Goal: Use online tool/utility: Utilize a website feature to perform a specific function

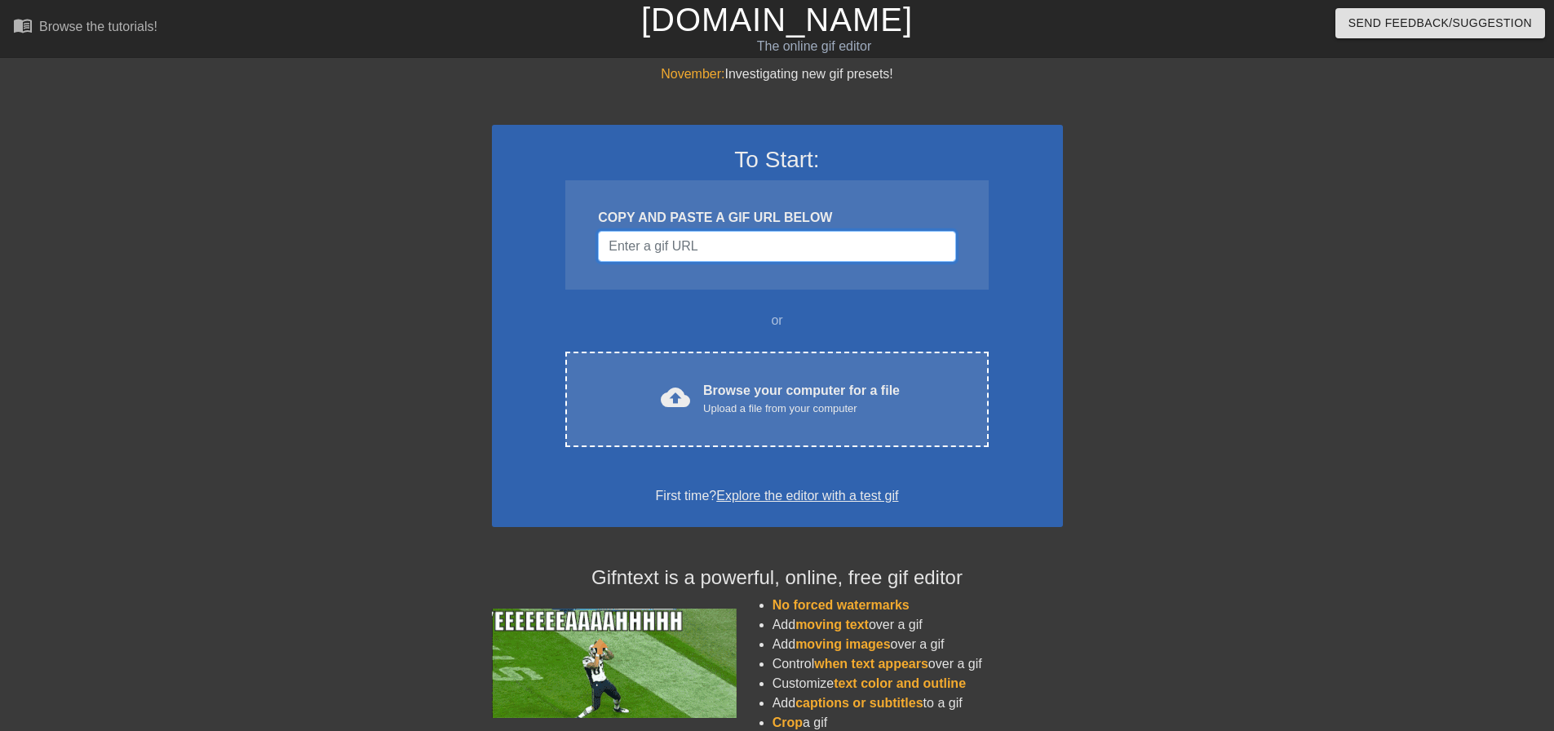
paste input "[URL][DOMAIN_NAME]"
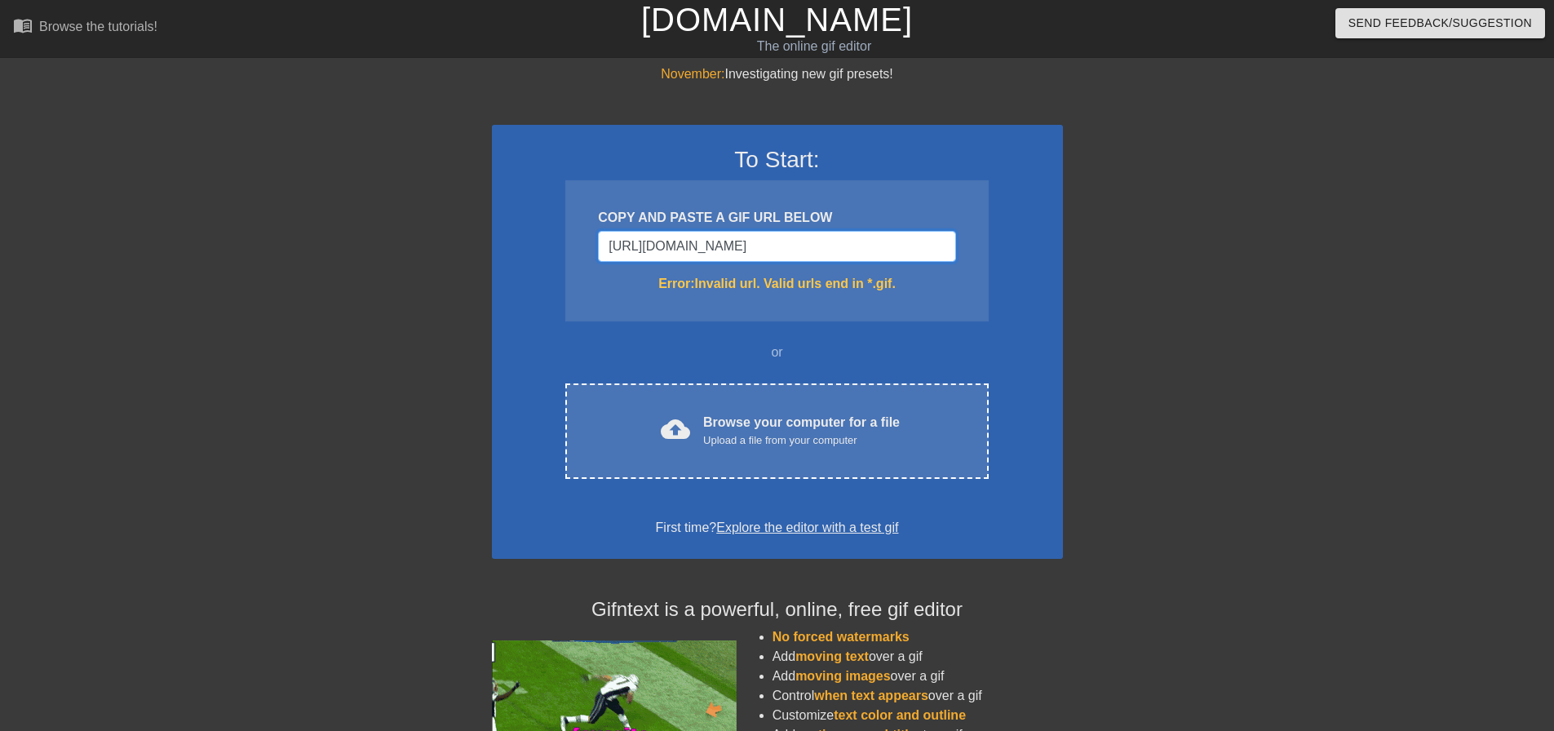
scroll to position [0, 7]
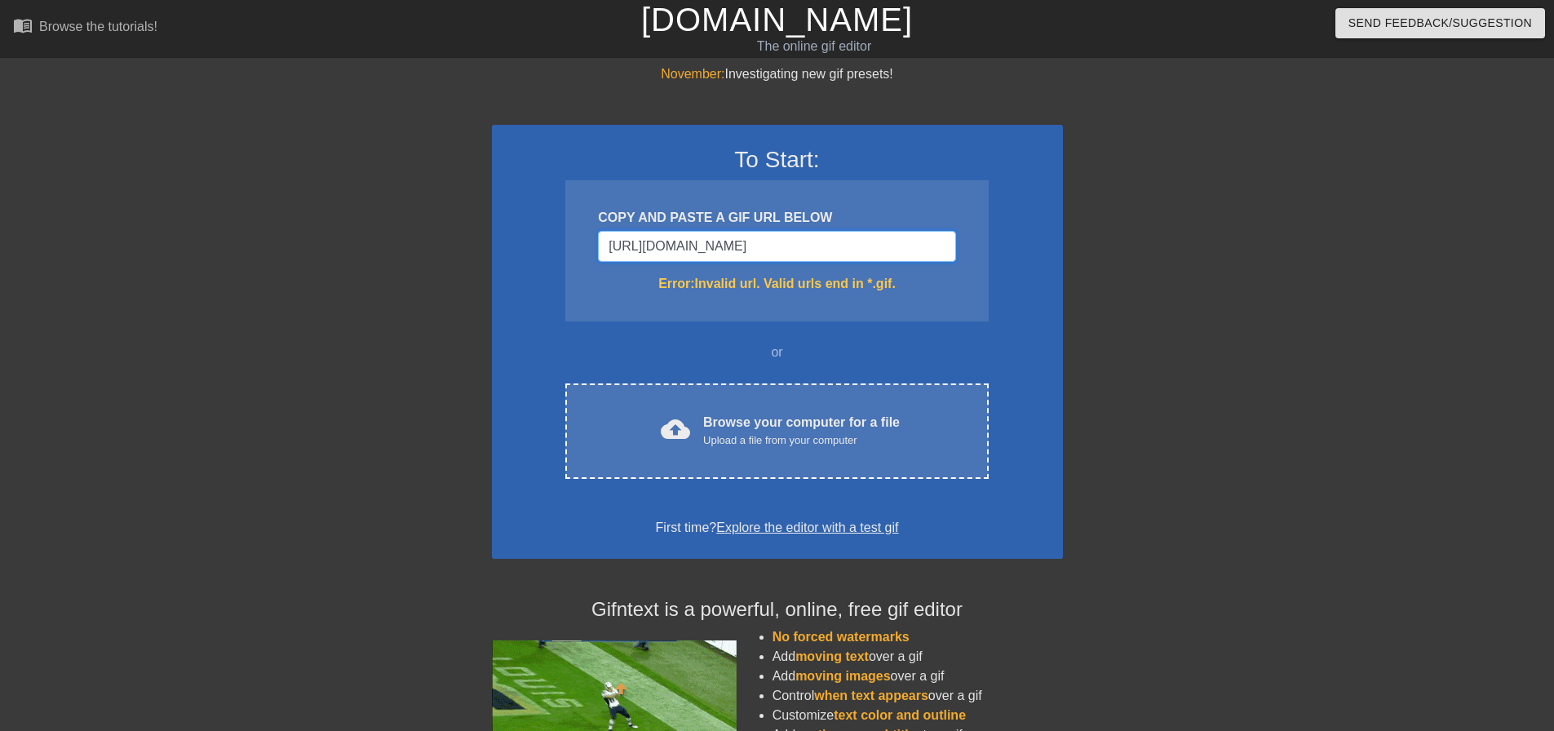
drag, startPoint x: 611, startPoint y: 241, endPoint x: 963, endPoint y: 241, distance: 351.6
click at [963, 241] on div "COPY AND PASTE A GIF URL BELOW [URL][DOMAIN_NAME] Error: Invalid url. Valid url…" at bounding box center [776, 250] width 423 height 141
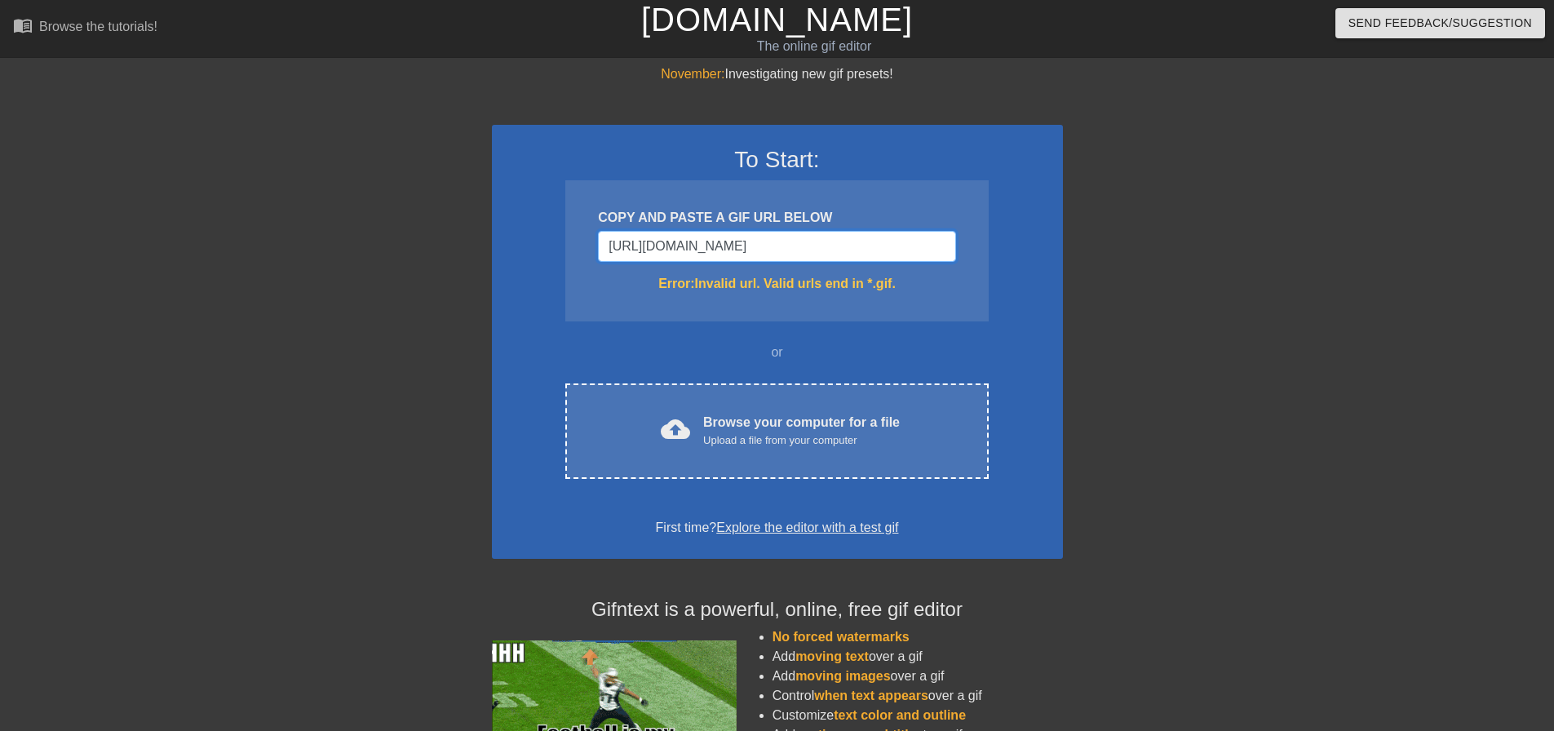
click at [936, 241] on input "[URL][DOMAIN_NAME]" at bounding box center [776, 246] width 357 height 31
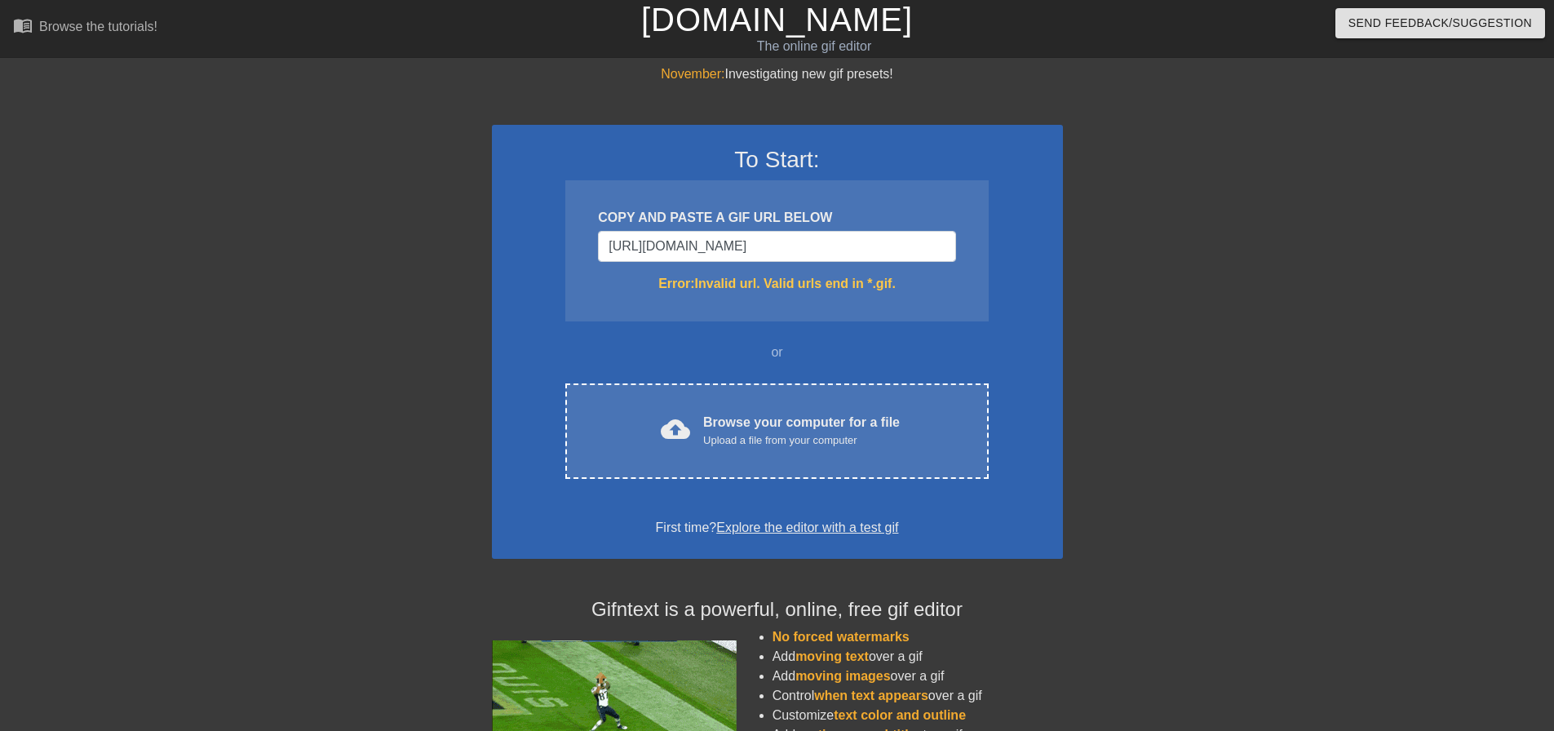
click at [956, 241] on div "COPY AND PASTE A GIF URL BELOW [URL][DOMAIN_NAME] Error: Invalid url. Valid url…" at bounding box center [776, 250] width 423 height 141
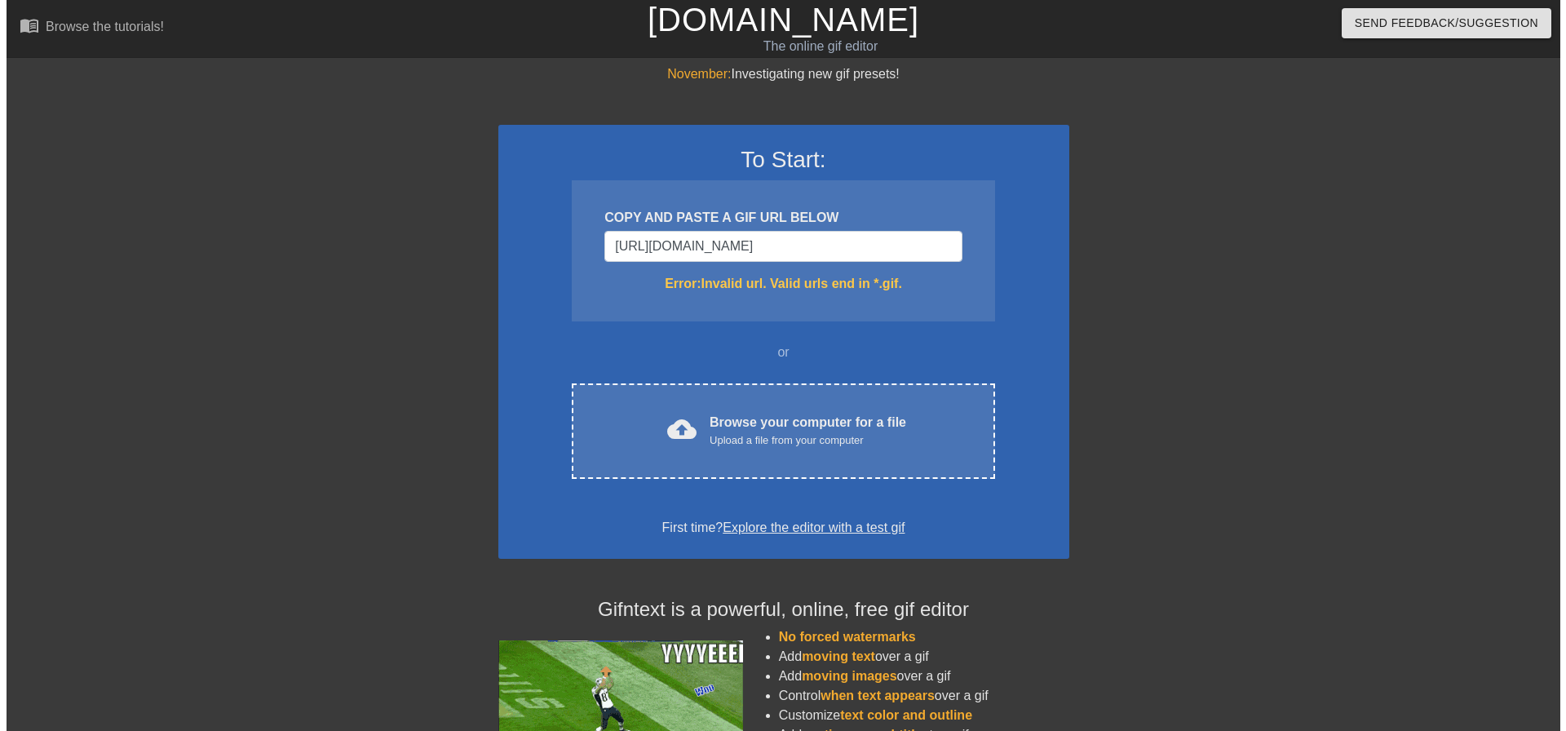
scroll to position [0, 0]
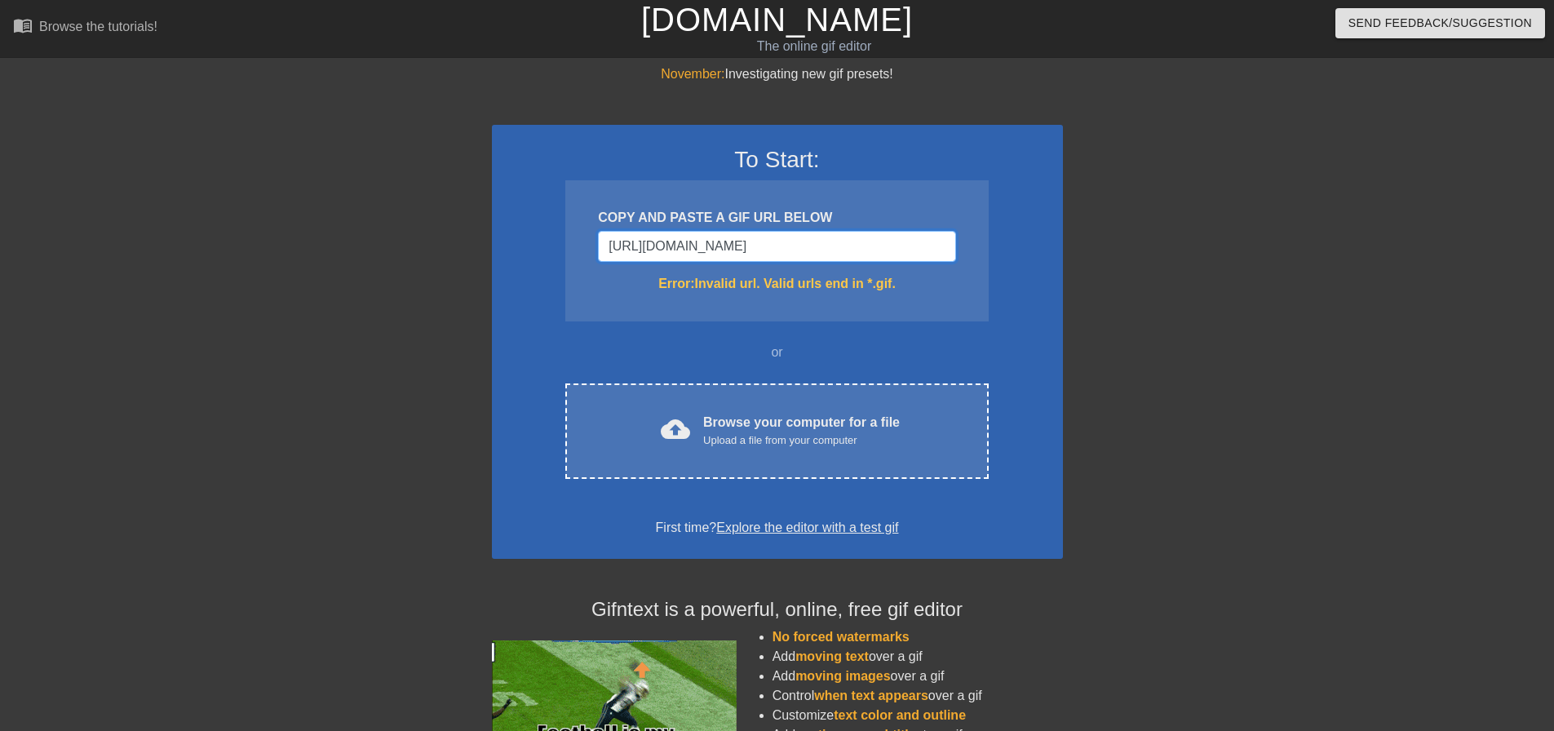
click at [946, 245] on input "[URL][DOMAIN_NAME]" at bounding box center [776, 246] width 357 height 31
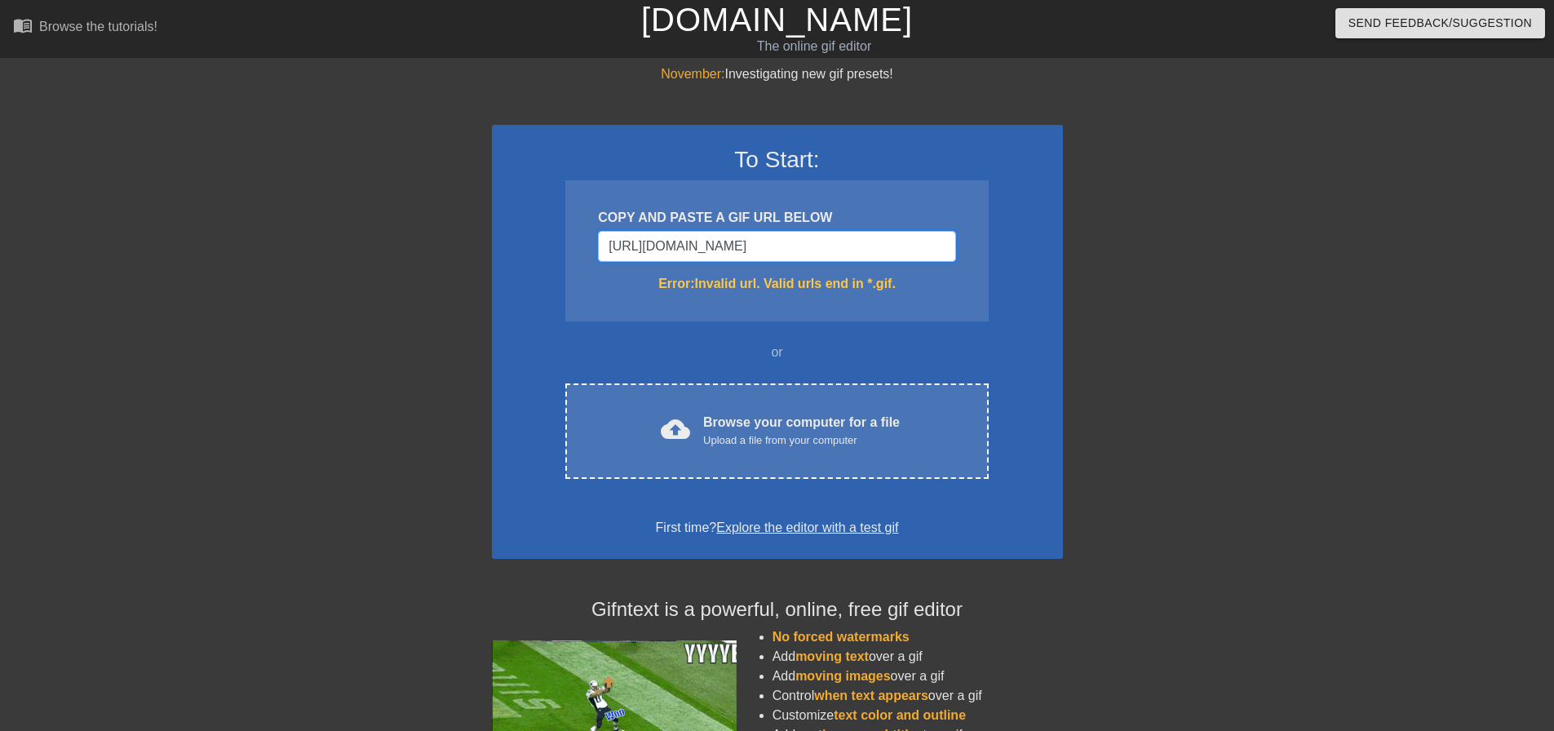
click at [950, 245] on input "[URL][DOMAIN_NAME]" at bounding box center [776, 246] width 357 height 31
type input "[URL][DOMAIN_NAME]"
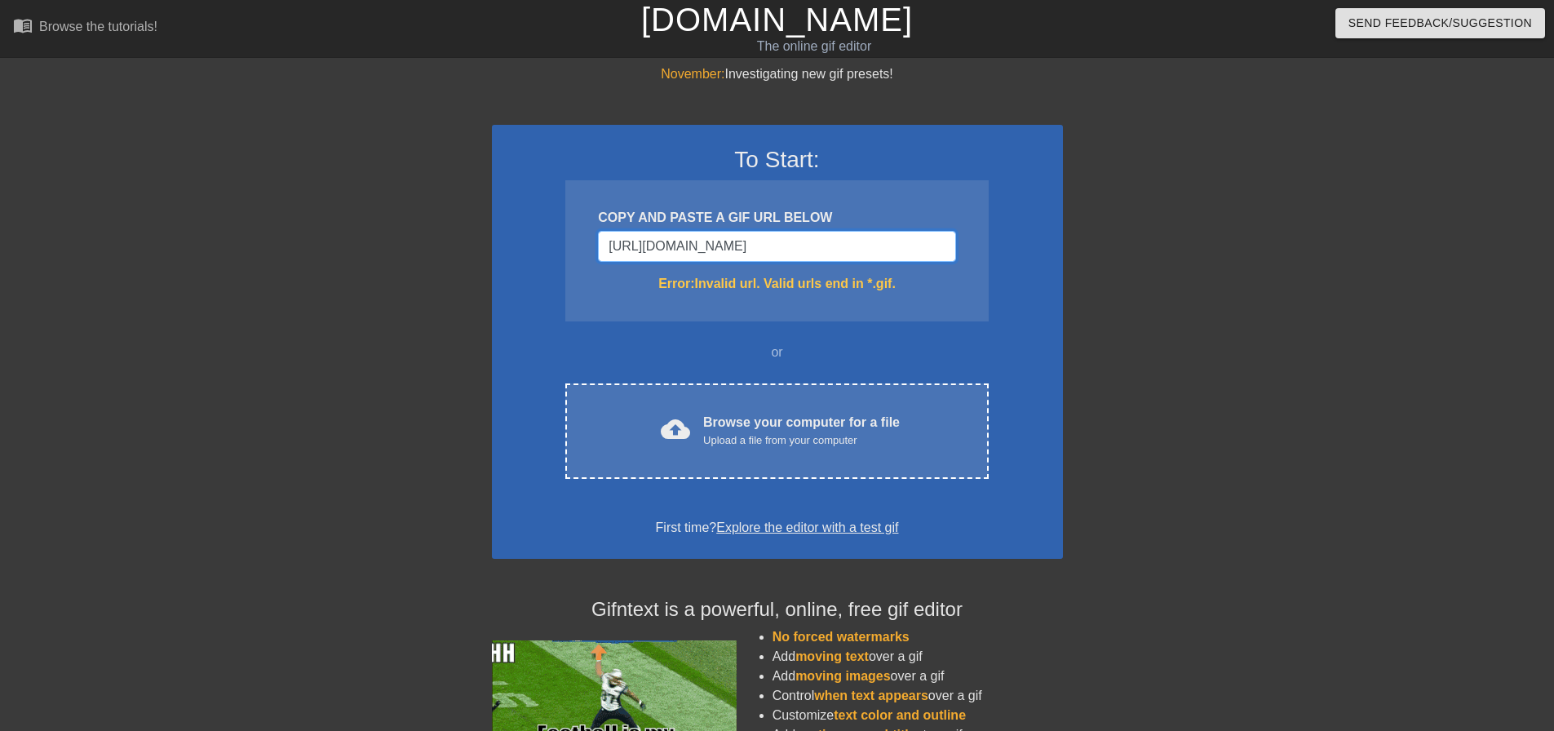
drag, startPoint x: 912, startPoint y: 242, endPoint x: 313, endPoint y: 251, distance: 598.8
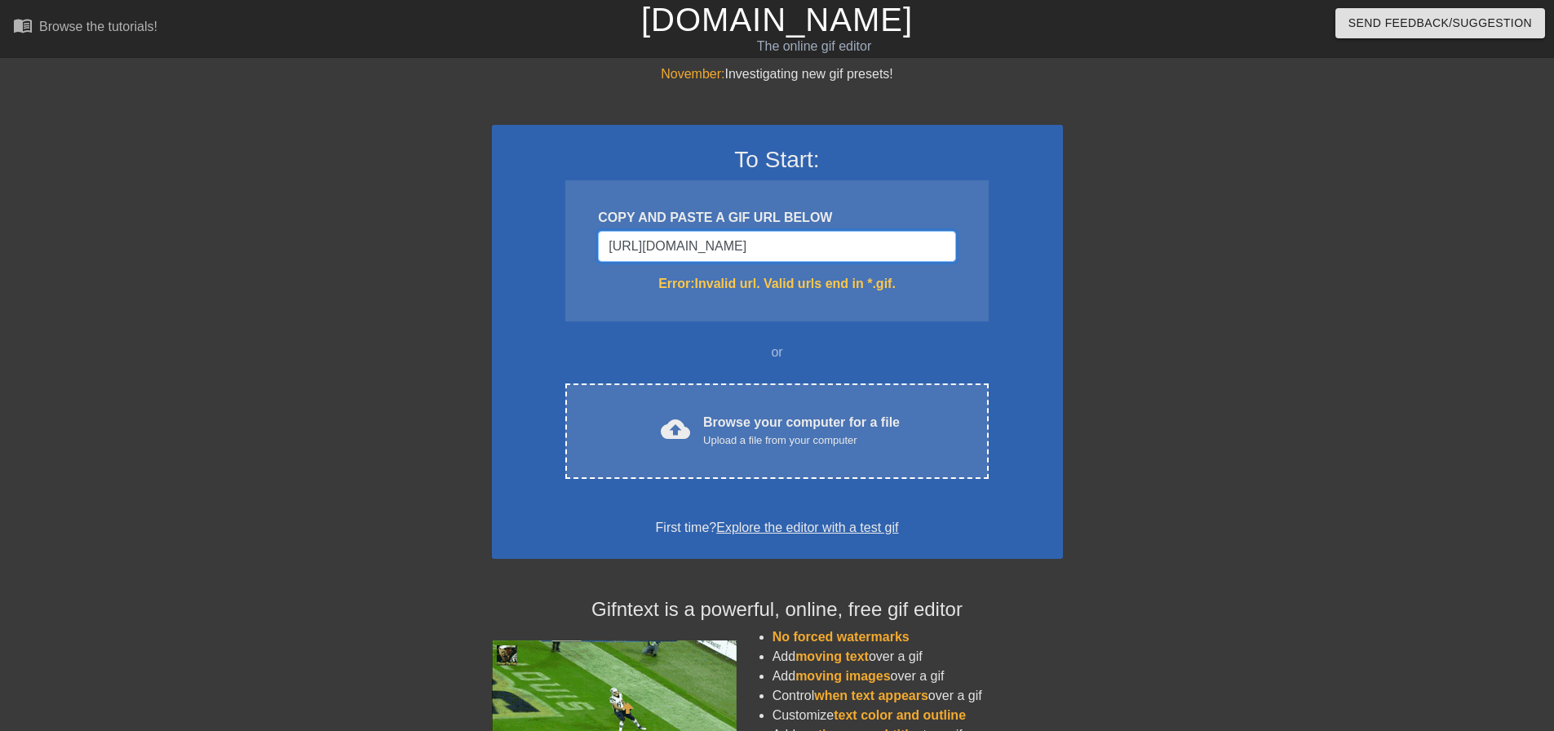
click at [313, 251] on div "November: Investigating new gif presets! To Start: COPY AND PASTE A GIF URL BEL…" at bounding box center [777, 479] width 1554 height 830
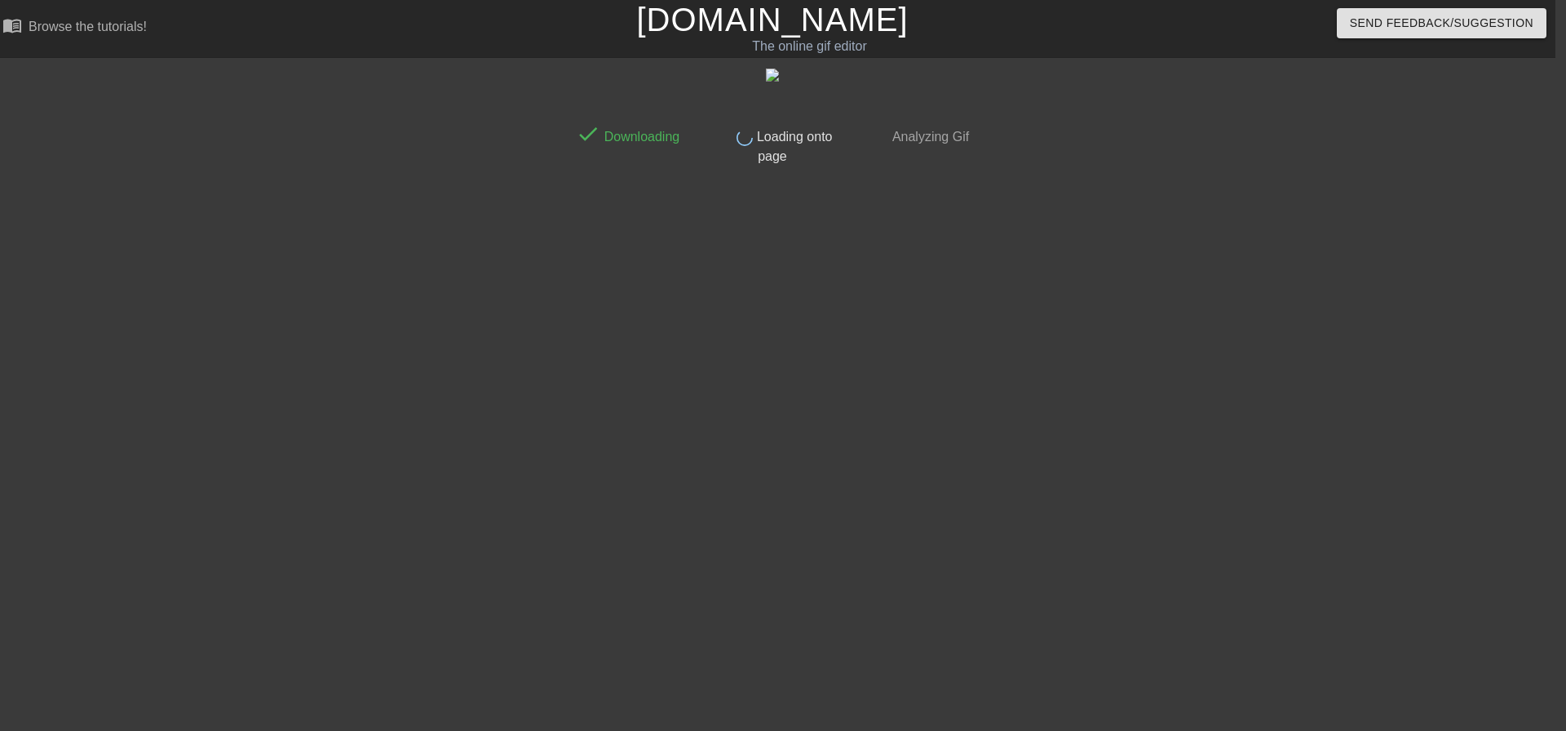
scroll to position [0, 12]
